Goal: Navigation & Orientation: Find specific page/section

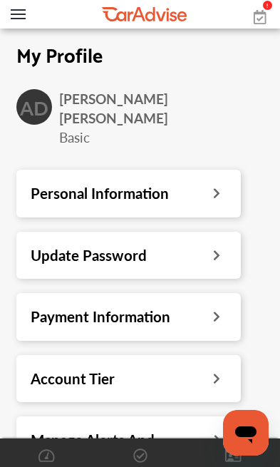
click at [21, 11] on button "Open Menu" at bounding box center [18, 14] width 15 height 11
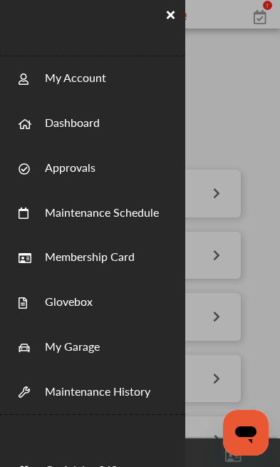
click at [97, 126] on link "Dashboard" at bounding box center [72, 114] width 55 height 31
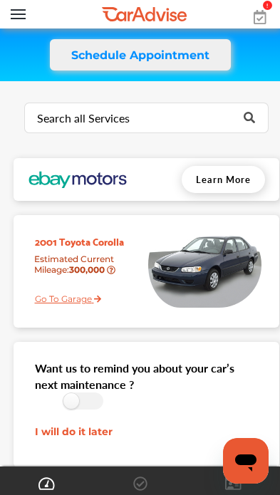
click at [23, 14] on button "Open Menu" at bounding box center [18, 14] width 15 height 11
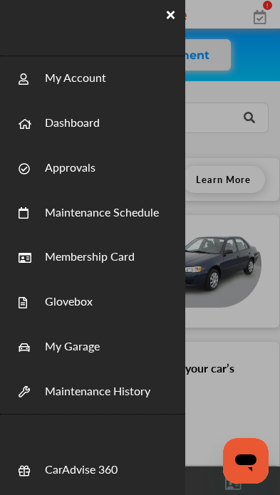
click at [94, 163] on link "Approvals" at bounding box center [70, 159] width 51 height 31
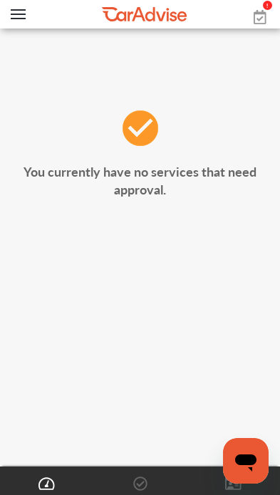
click at [24, 10] on button "Open Menu" at bounding box center [18, 14] width 15 height 11
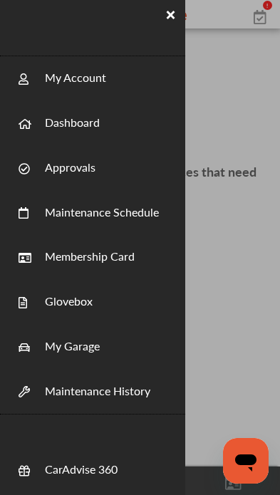
click at [115, 80] on div "My Account" at bounding box center [92, 78] width 185 height 45
click at [70, 83] on link "My Account" at bounding box center [75, 69] width 61 height 31
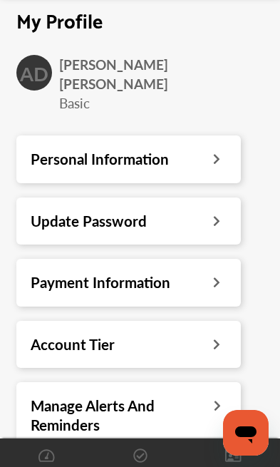
scroll to position [34, 0]
click at [216, 150] on icon at bounding box center [217, 157] width 14 height 15
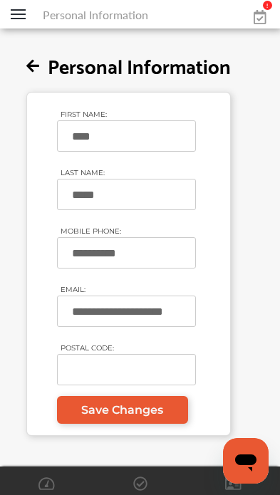
click at [27, 63] on icon at bounding box center [32, 66] width 13 height 15
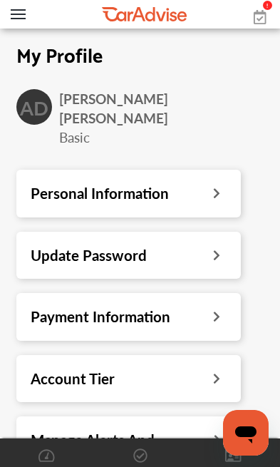
click at [25, 11] on button "Open Menu" at bounding box center [18, 14] width 15 height 11
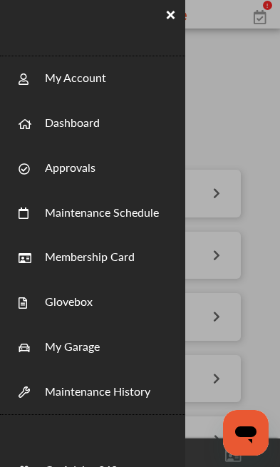
click at [83, 79] on link "My Account" at bounding box center [75, 69] width 61 height 31
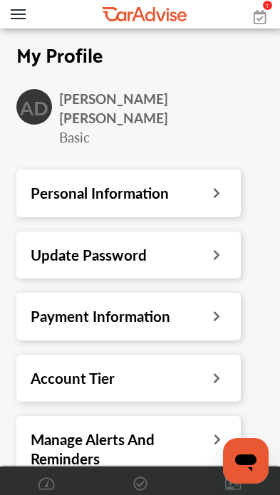
click at [21, 19] on button "Open Menu" at bounding box center [18, 14] width 15 height 11
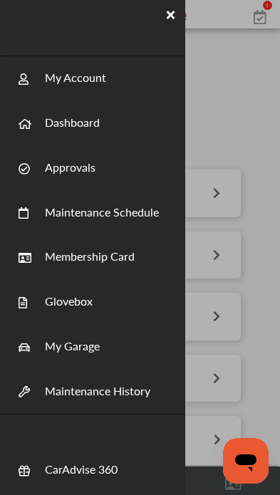
click at [233, 169] on div at bounding box center [140, 247] width 280 height 495
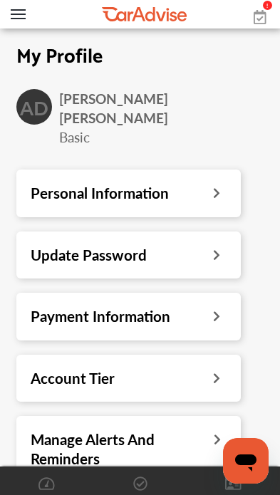
click at [24, 19] on button "Open Menu" at bounding box center [18, 14] width 15 height 11
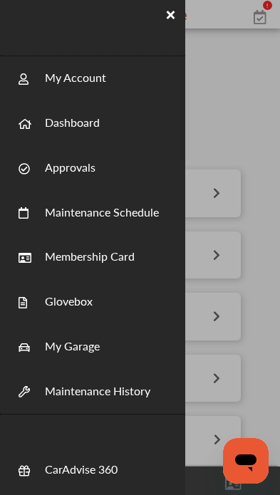
click at [155, 212] on link "Maintenance Schedule" at bounding box center [102, 204] width 114 height 31
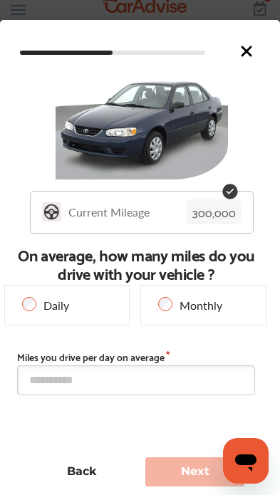
scroll to position [252, 0]
click at [252, 57] on icon at bounding box center [246, 51] width 17 height 17
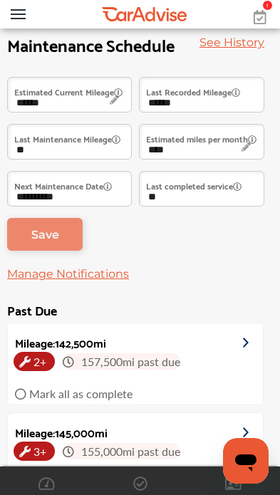
scroll to position [0, 0]
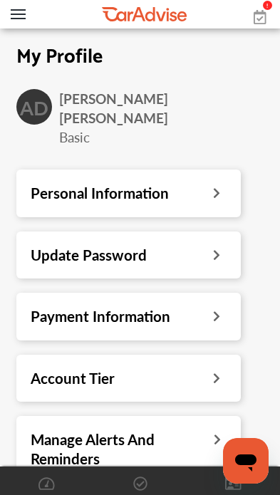
click at [17, 19] on button "Open Menu" at bounding box center [18, 14] width 15 height 11
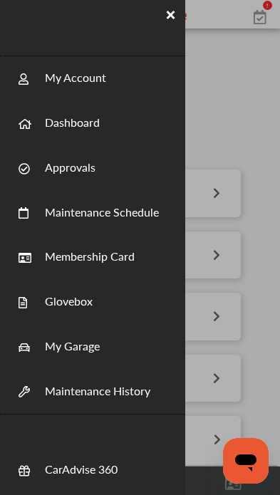
click at [51, 84] on link "My Account" at bounding box center [75, 69] width 61 height 31
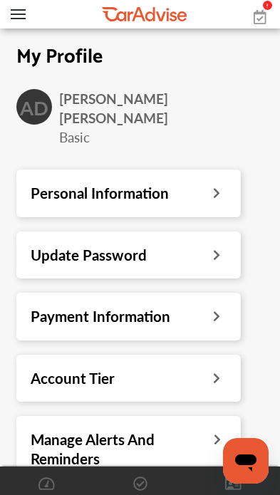
click at [19, 19] on button "Open Menu" at bounding box center [18, 14] width 15 height 11
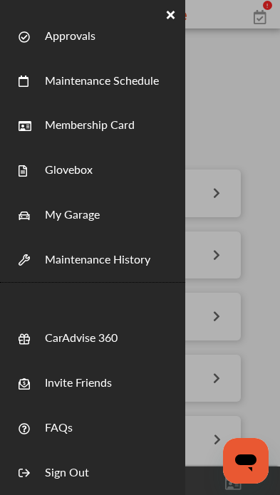
scroll to position [132, 0]
click at [56, 426] on link "FAQs" at bounding box center [59, 419] width 28 height 31
click at [272, 294] on div at bounding box center [140, 247] width 280 height 495
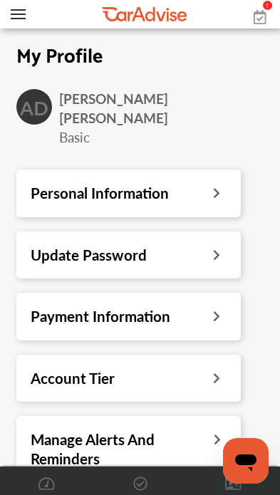
scroll to position [0, 0]
click at [21, 14] on button "Open Menu" at bounding box center [18, 14] width 15 height 11
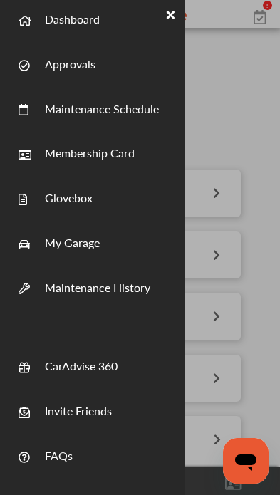
click at [73, 242] on link "My Garage" at bounding box center [72, 234] width 55 height 31
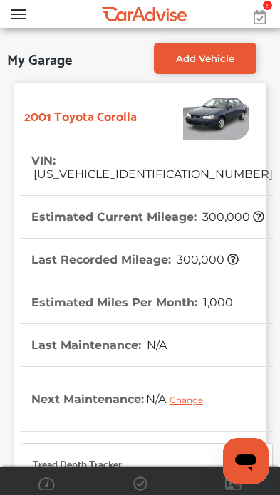
scroll to position [245, 0]
